Goal: Information Seeking & Learning: Understand process/instructions

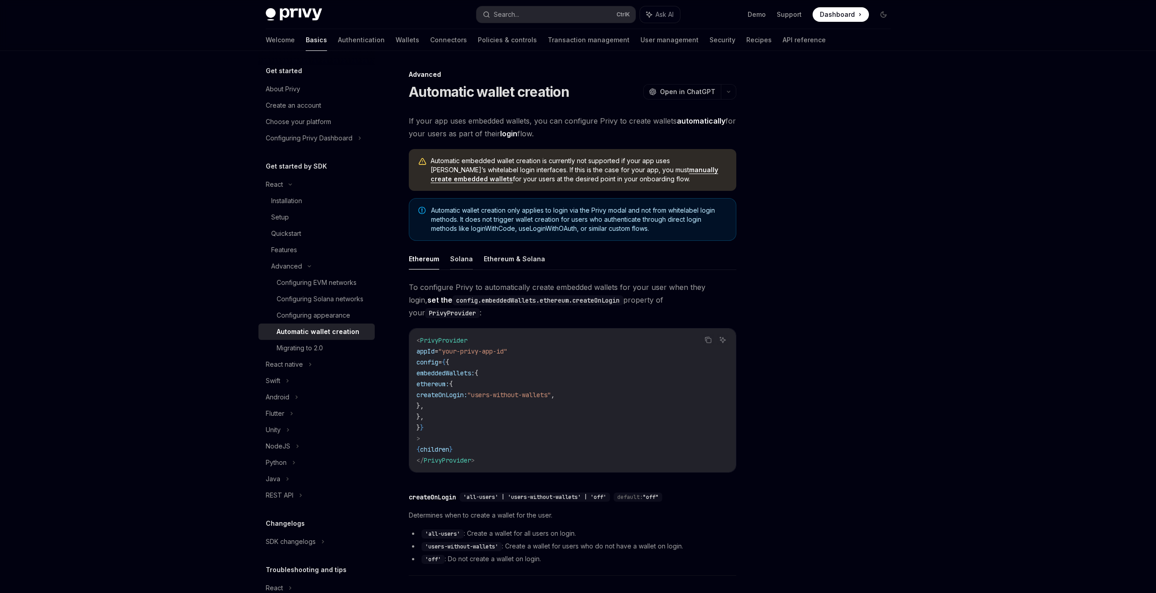
click at [468, 259] on button "Solana" at bounding box center [461, 258] width 23 height 21
type textarea "*"
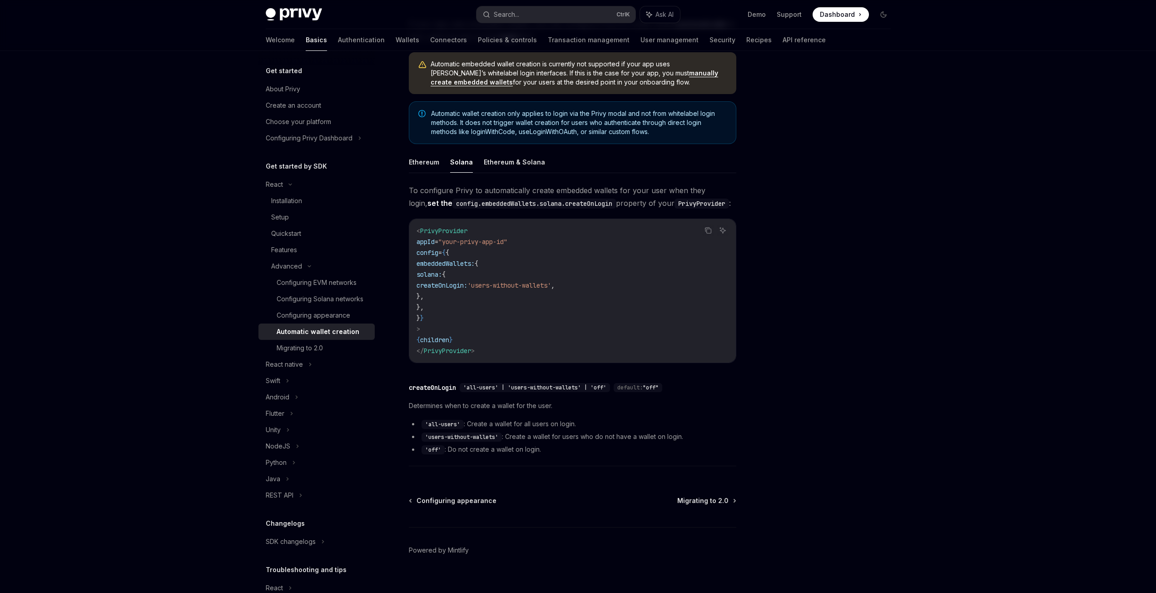
scroll to position [109, 0]
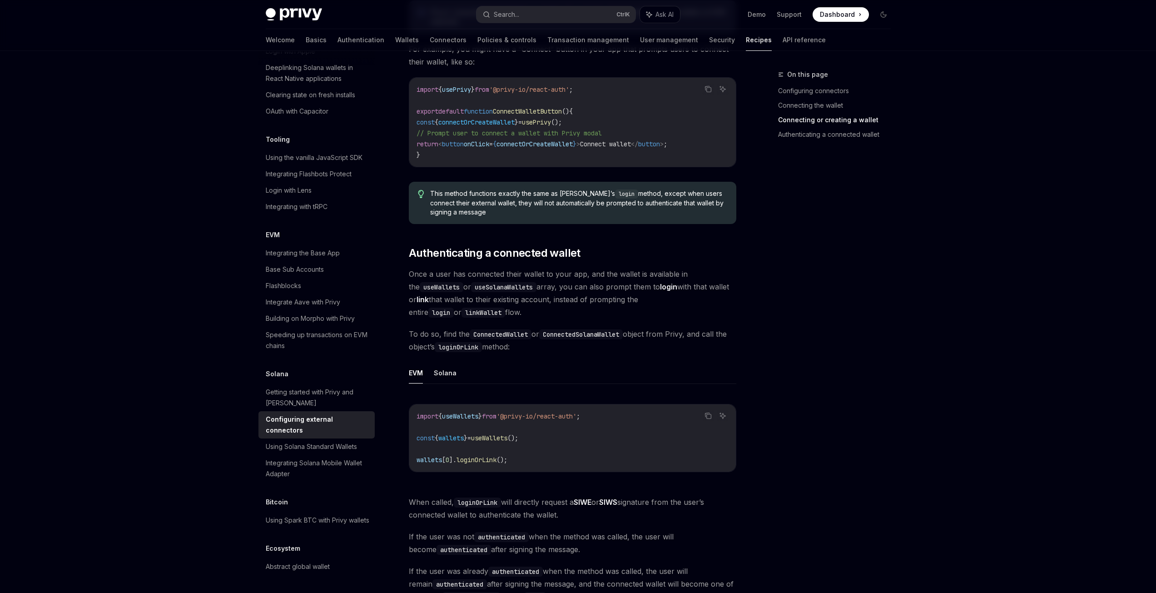
scroll to position [1226, 0]
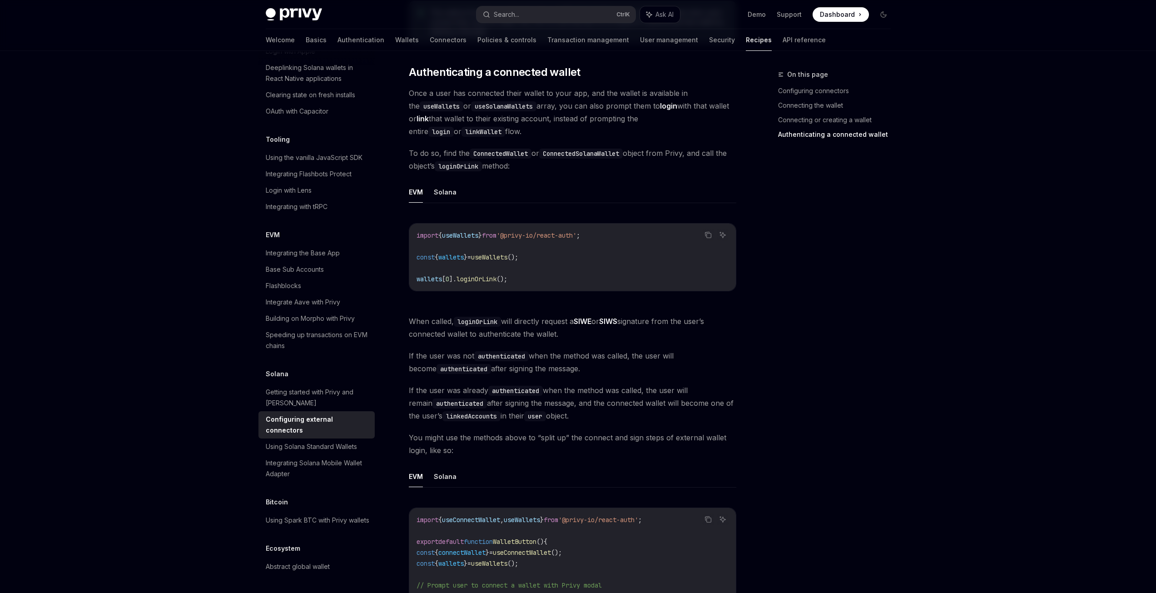
click at [895, 361] on div "On this page Configuring connectors Connecting the wallet Connecting or creatin…" at bounding box center [829, 331] width 138 height 524
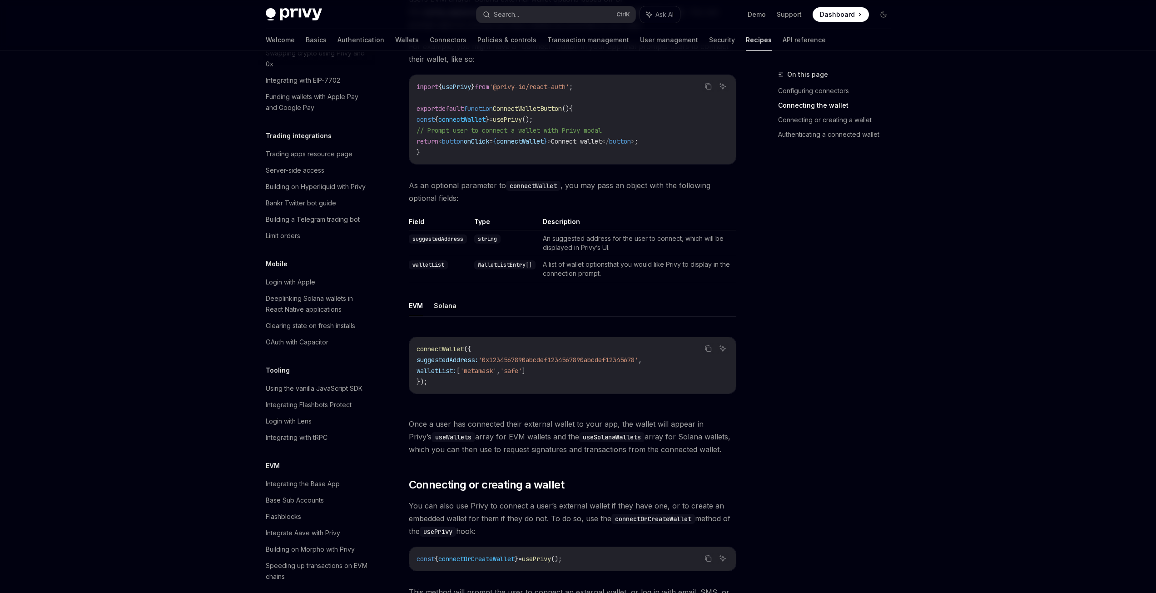
scroll to position [545, 0]
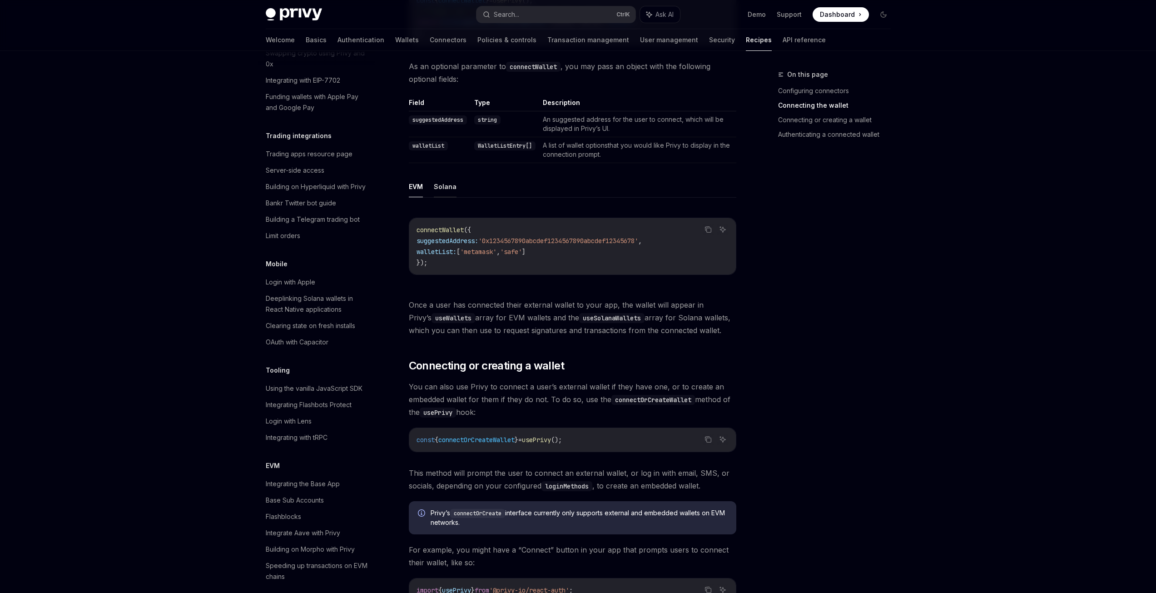
click at [457, 180] on ul "EVM Solana" at bounding box center [572, 187] width 327 height 22
click at [453, 176] on button "Solana" at bounding box center [445, 186] width 23 height 21
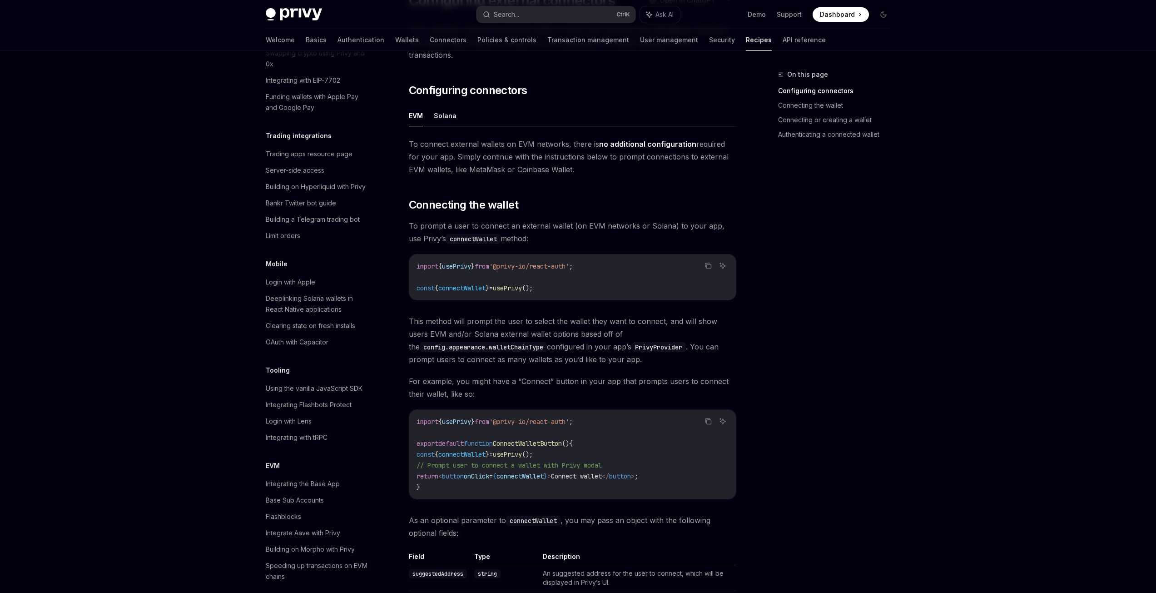
scroll to position [91, 0]
click at [448, 106] on button "Solana" at bounding box center [445, 115] width 23 height 21
type textarea "*"
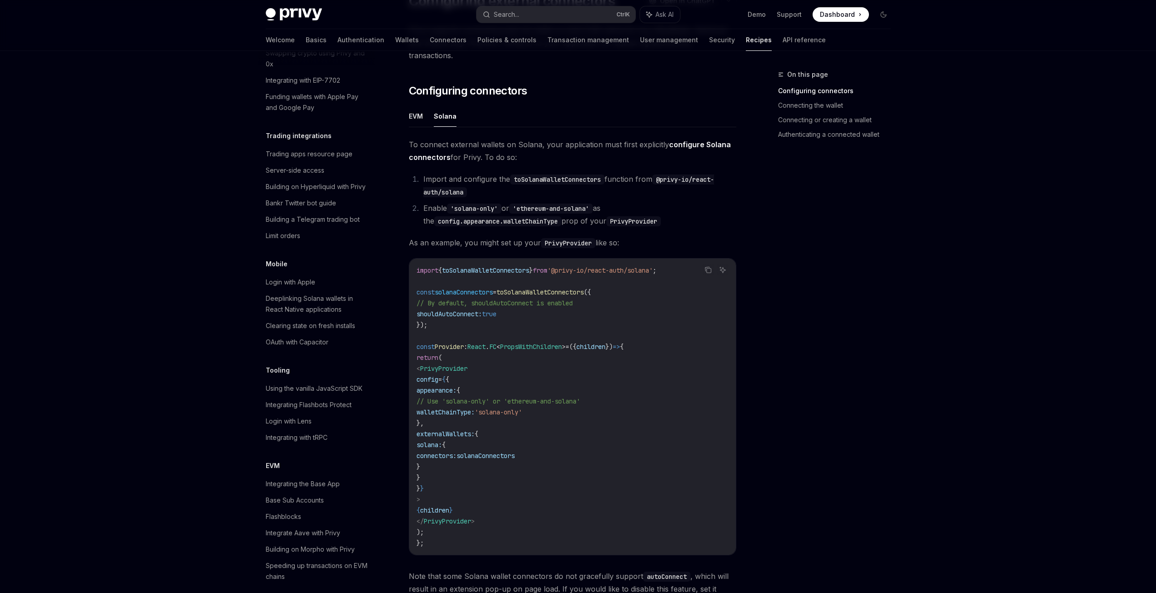
drag, startPoint x: 854, startPoint y: 406, endPoint x: 782, endPoint y: 376, distance: 78.0
click at [854, 406] on div "On this page Configuring connectors Connecting the wallet Connecting or creatin…" at bounding box center [829, 331] width 138 height 524
click at [815, 238] on div "On this page Configuring connectors Connecting the wallet Connecting or creatin…" at bounding box center [829, 331] width 138 height 524
click at [816, 237] on div "On this page Configuring connectors Connecting the wallet Connecting or creatin…" at bounding box center [829, 331] width 138 height 524
click at [817, 263] on div "On this page Configuring connectors Connecting the wallet Connecting or creatin…" at bounding box center [829, 331] width 138 height 524
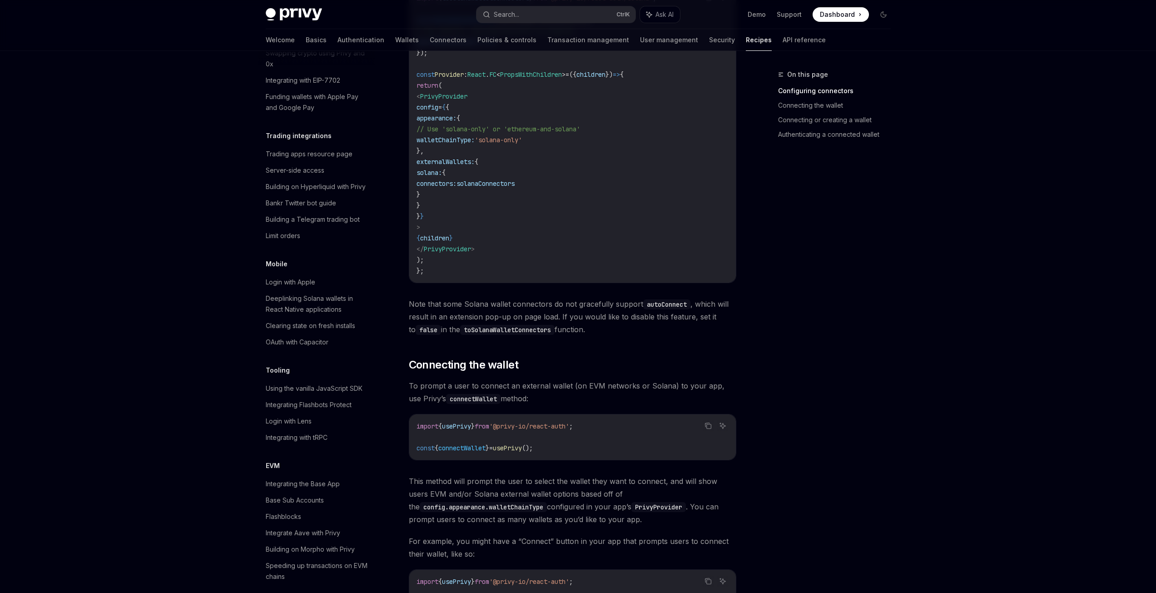
scroll to position [363, 0]
